Goal: Check status: Check status

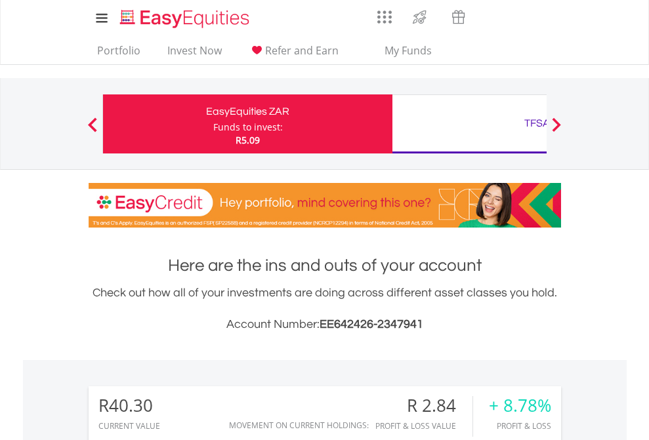
scroll to position [126, 206]
click at [213, 124] on div "Funds to invest:" at bounding box center [248, 127] width 70 height 13
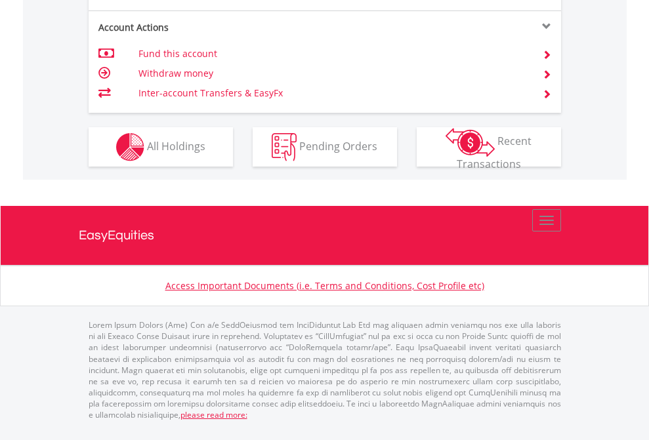
scroll to position [1232, 0]
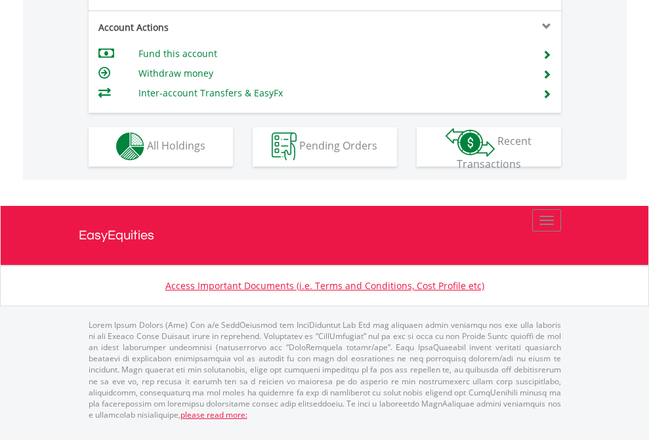
scroll to position [1227, 0]
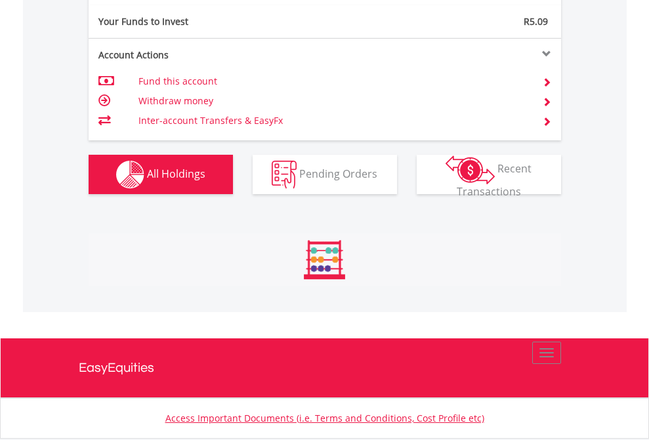
scroll to position [126, 206]
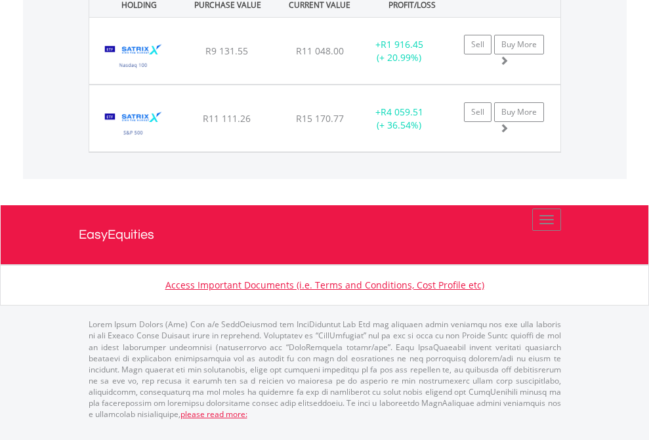
scroll to position [95, 0]
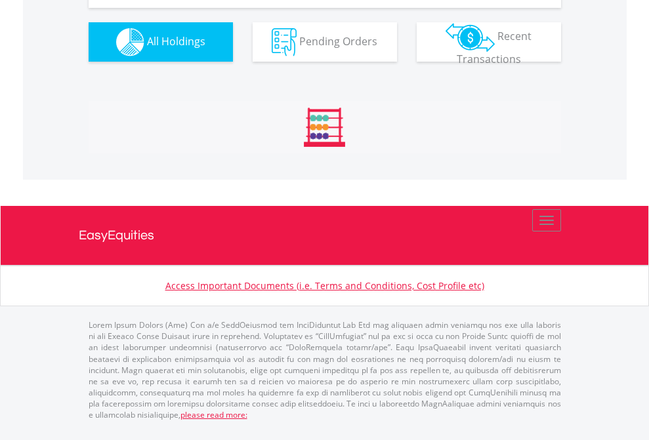
scroll to position [1460, 0]
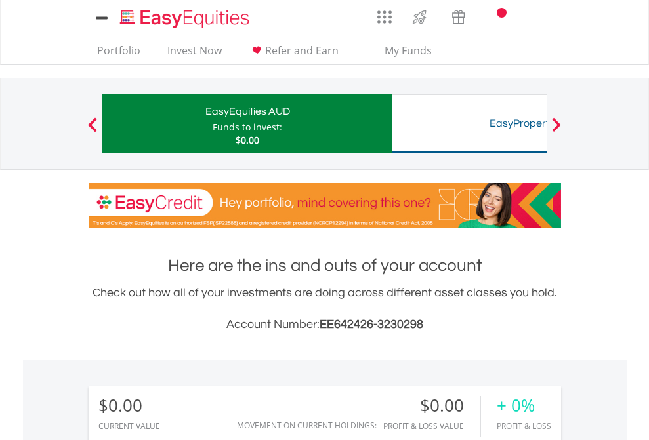
scroll to position [126, 206]
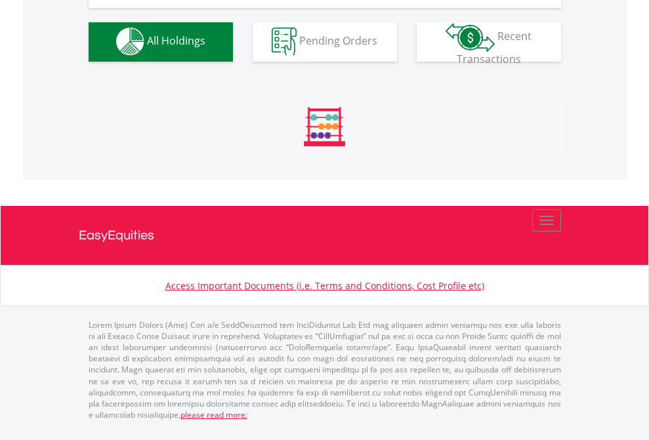
scroll to position [1299, 0]
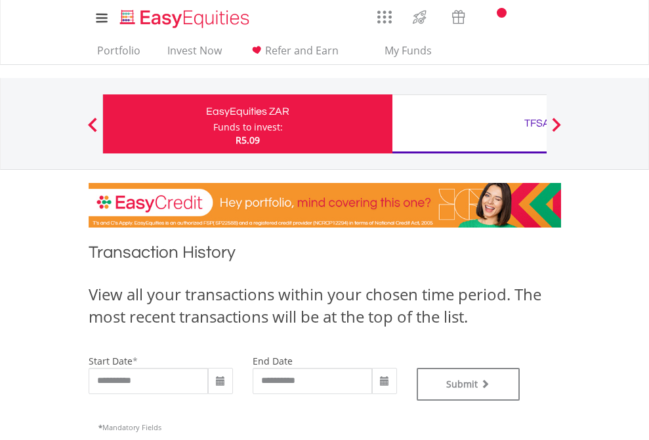
type input "**********"
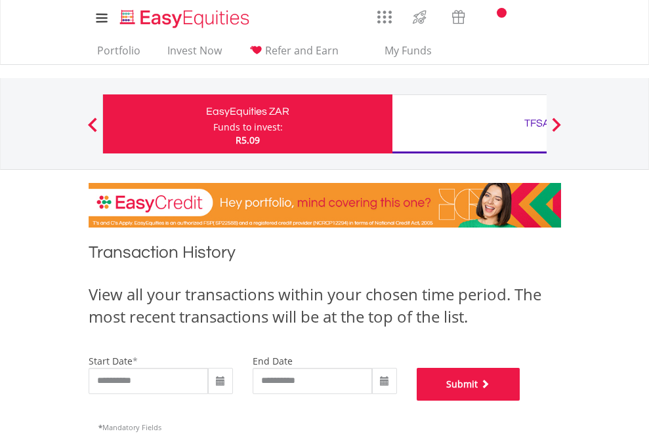
click at [520, 401] on button "Submit" at bounding box center [469, 384] width 104 height 33
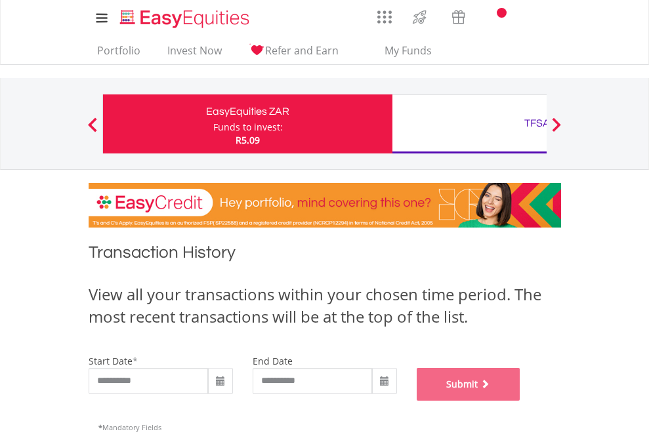
scroll to position [532, 0]
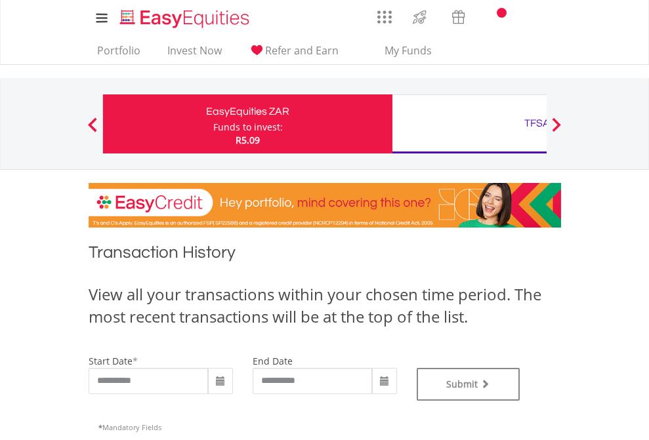
click at [469, 124] on div "TFSA" at bounding box center [537, 123] width 274 height 18
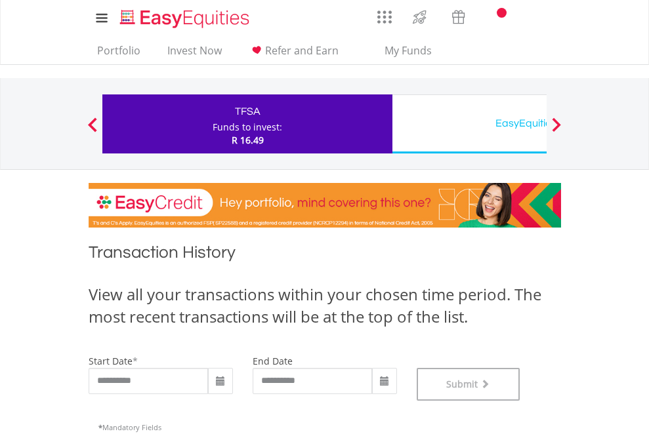
scroll to position [532, 0]
click at [469, 124] on div "EasyEquities USD" at bounding box center [537, 123] width 274 height 18
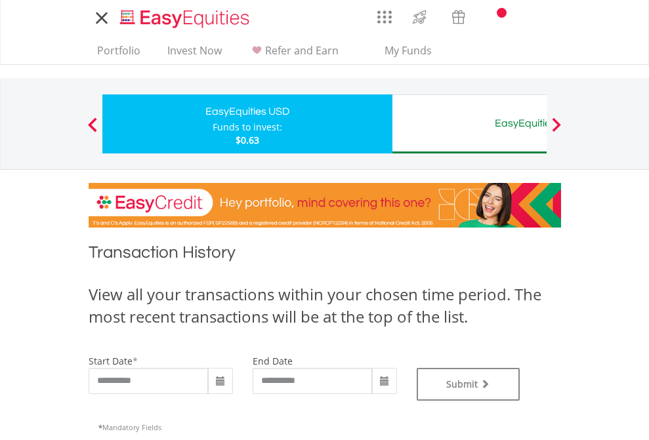
type input "**********"
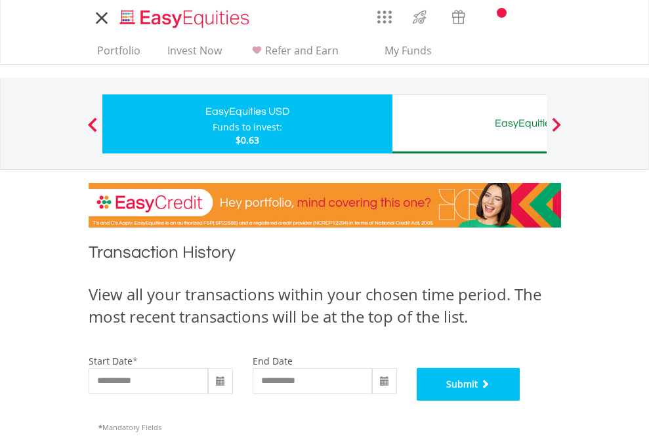
click at [520, 401] on button "Submit" at bounding box center [469, 384] width 104 height 33
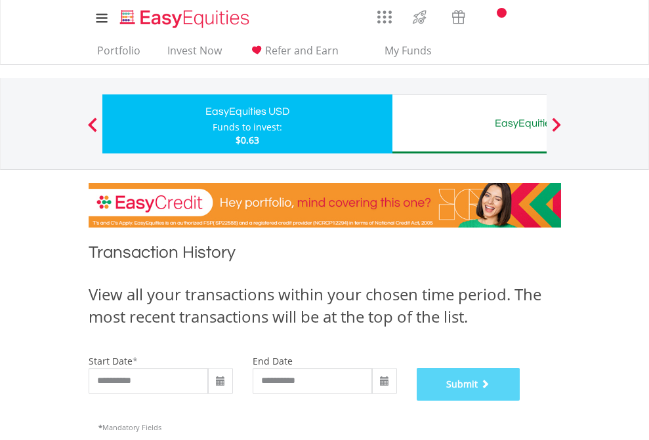
scroll to position [532, 0]
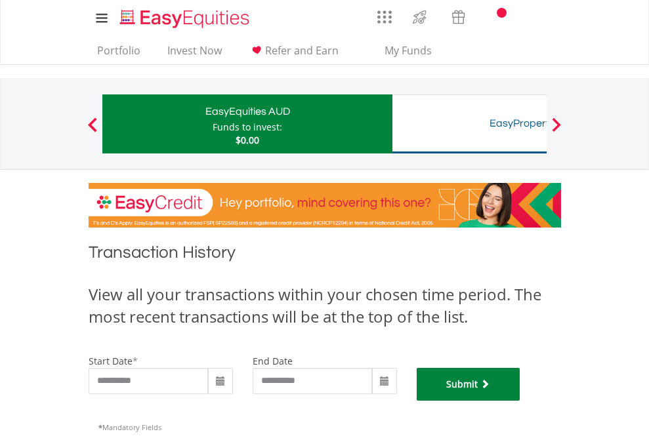
click at [520, 401] on button "Submit" at bounding box center [469, 384] width 104 height 33
